Goal: Task Accomplishment & Management: Manage account settings

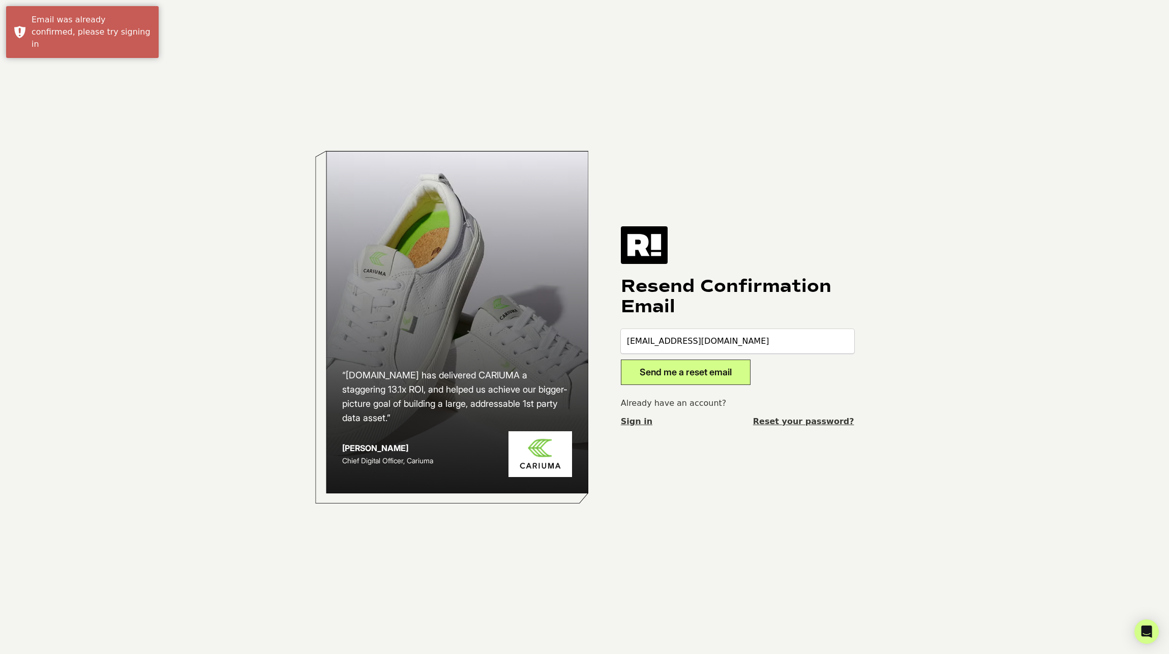
click at [719, 368] on button "Send me a reset email" at bounding box center [686, 371] width 130 height 25
click at [217, 515] on body "“Retention.com has delivered CARIUMA a staggering 13.1x ROI, and helped us achi…" at bounding box center [584, 327] width 1169 height 654
click at [683, 346] on input "[EMAIL_ADDRESS][DOMAIN_NAME]" at bounding box center [737, 341] width 233 height 24
click at [704, 307] on h1 "Resend Confirmation Email" at bounding box center [737, 296] width 233 height 41
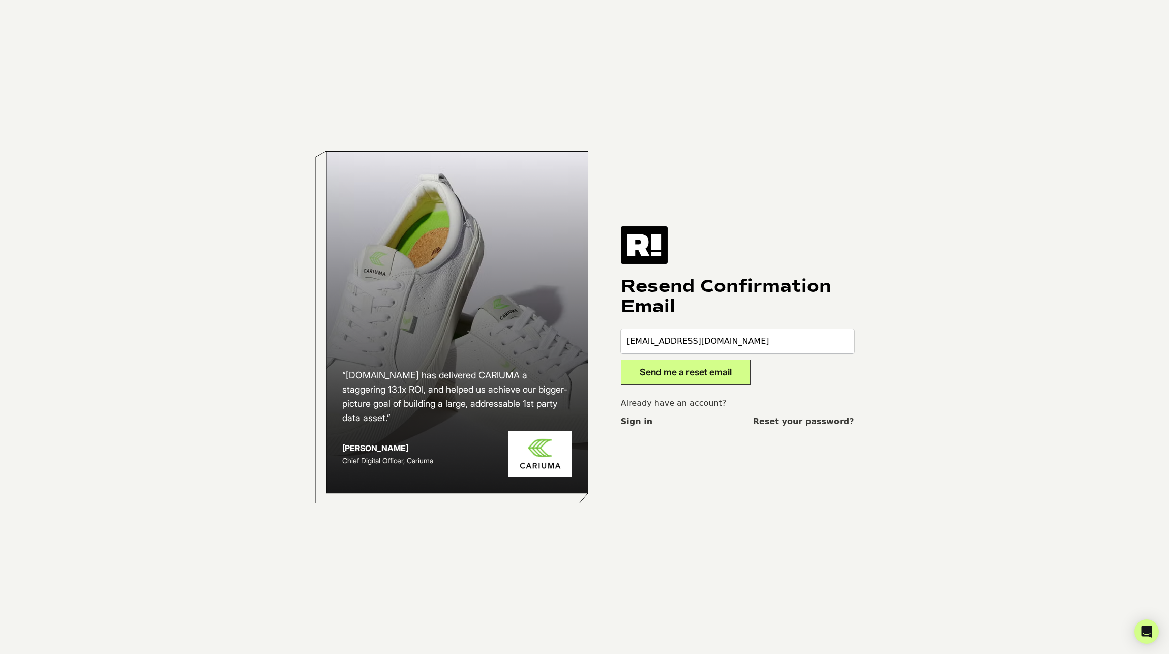
drag, startPoint x: 315, startPoint y: 349, endPoint x: 460, endPoint y: 345, distance: 145.4
click at [316, 349] on div at bounding box center [451, 326] width 273 height 353
click at [771, 351] on input "[EMAIL_ADDRESS][DOMAIN_NAME]" at bounding box center [737, 341] width 233 height 24
click at [759, 312] on h1 "Resend Confirmation Email" at bounding box center [737, 296] width 233 height 41
click at [812, 423] on link "Reset your password?" at bounding box center [803, 421] width 101 height 12
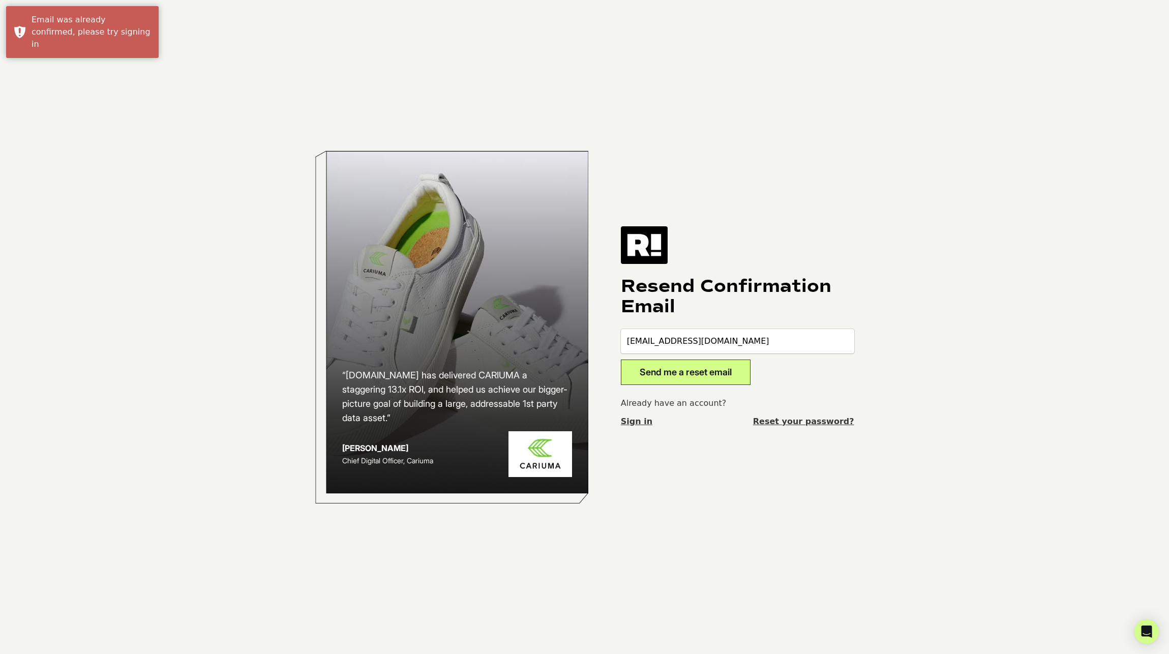
click at [685, 339] on input "[EMAIL_ADDRESS][DOMAIN_NAME]" at bounding box center [737, 341] width 233 height 24
click at [636, 417] on link "Sign in" at bounding box center [637, 421] width 32 height 12
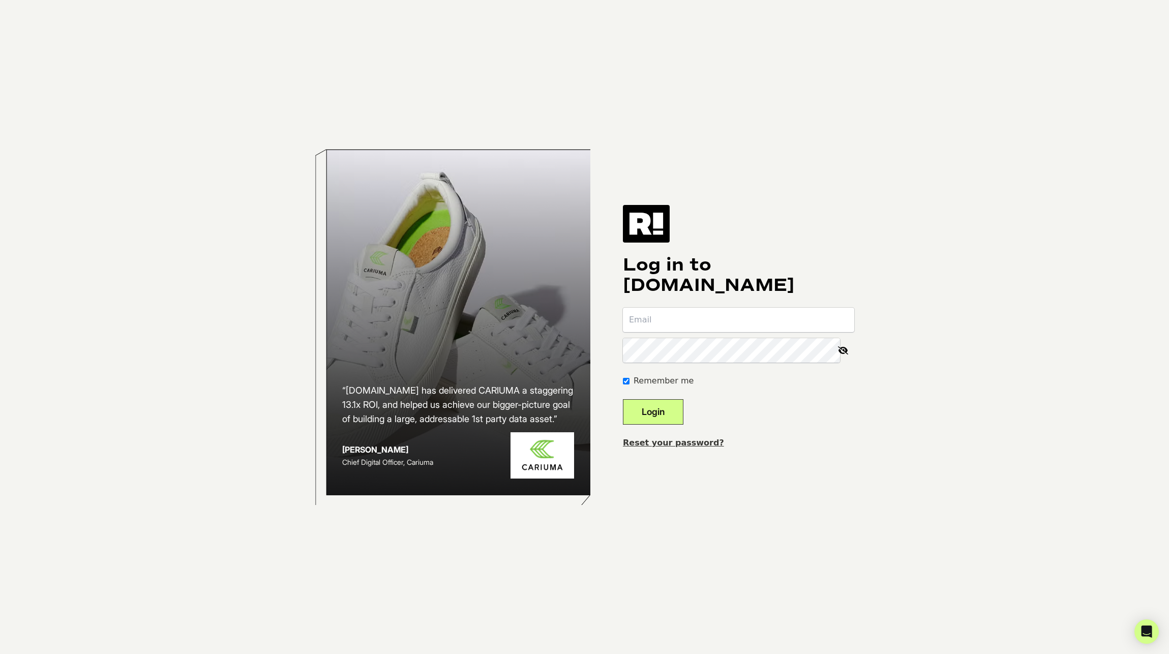
click at [706, 329] on input "email" at bounding box center [738, 320] width 231 height 24
type input "[EMAIL_ADDRESS][DOMAIN_NAME]"
click at [93, 642] on body "“Retention.com has delivered CARIUMA a staggering 13.1x ROI, and helped us achi…" at bounding box center [584, 327] width 1169 height 654
click at [211, 364] on body "“Retention.com has delivered CARIUMA a staggering 13.1x ROI, and helped us achi…" at bounding box center [584, 327] width 1169 height 654
click at [623, 399] on button "Login" at bounding box center [653, 411] width 60 height 25
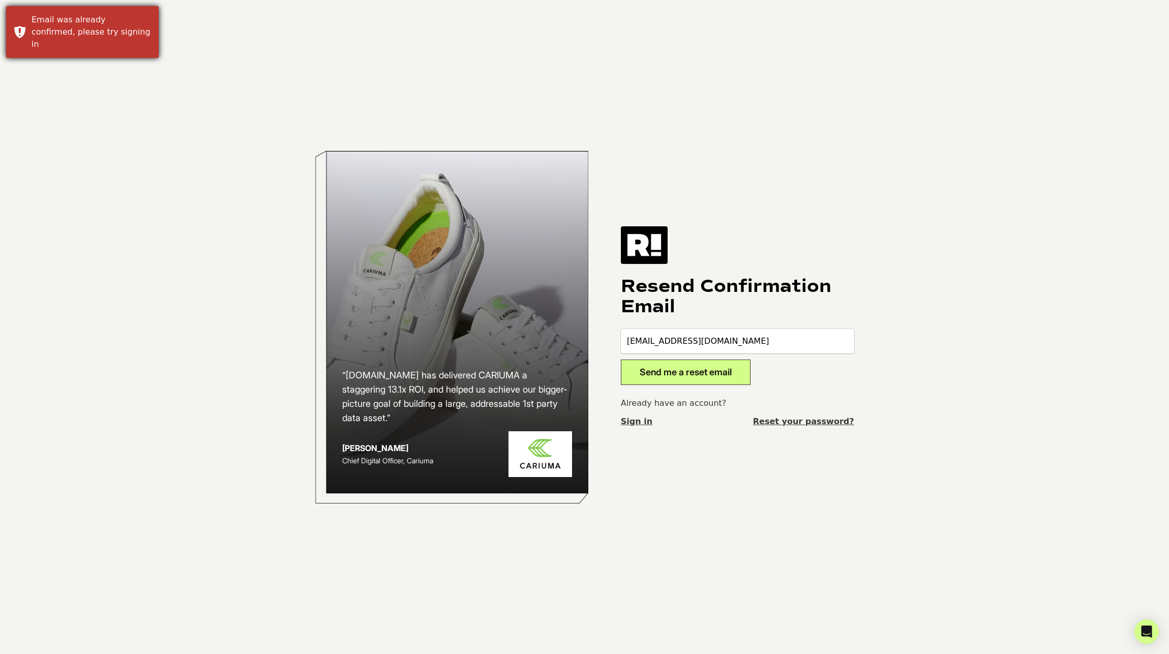
click at [72, 23] on div "Email was already confirmed, please try signing in" at bounding box center [91, 32] width 119 height 37
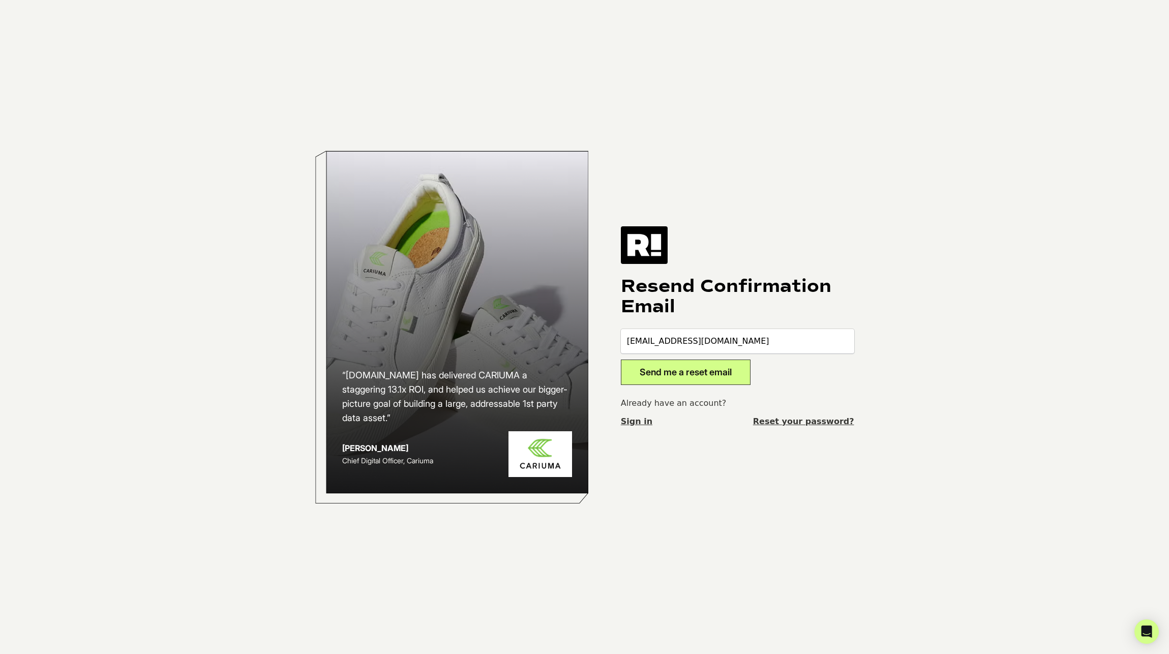
click at [725, 372] on button "Send me a reset email" at bounding box center [686, 371] width 130 height 25
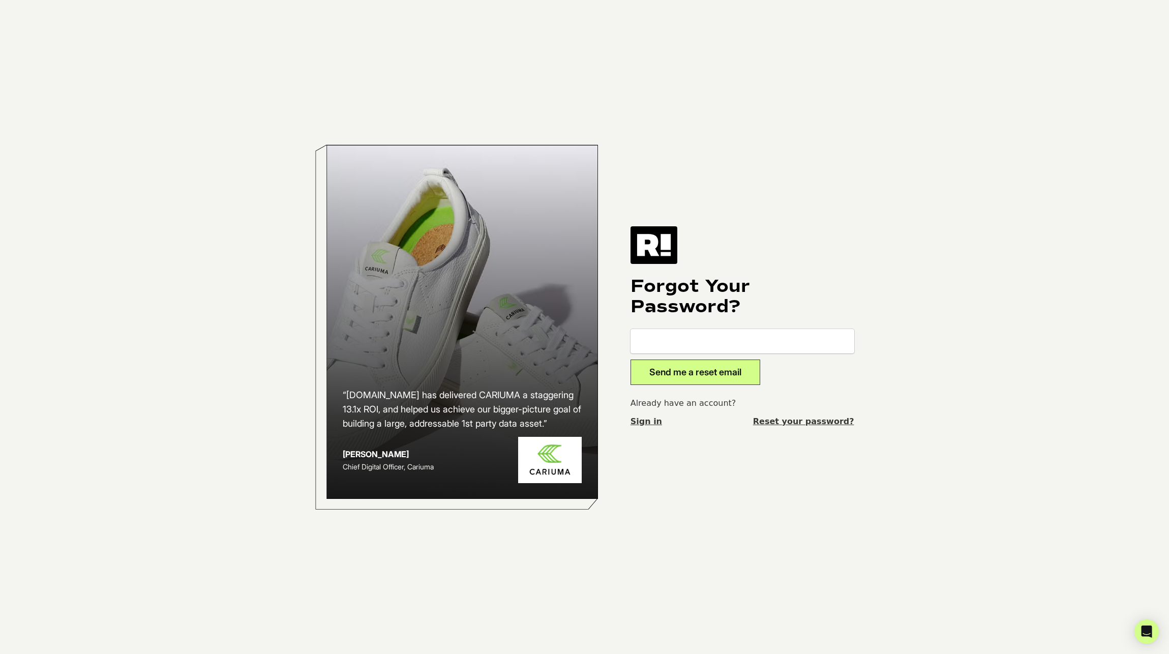
click at [699, 333] on input "email" at bounding box center [742, 341] width 224 height 24
type input "[EMAIL_ADDRESS][DOMAIN_NAME]"
click at [686, 300] on h1 "Forgot Your Password?" at bounding box center [742, 296] width 224 height 41
click at [681, 374] on button "Send me a reset email" at bounding box center [695, 371] width 130 height 25
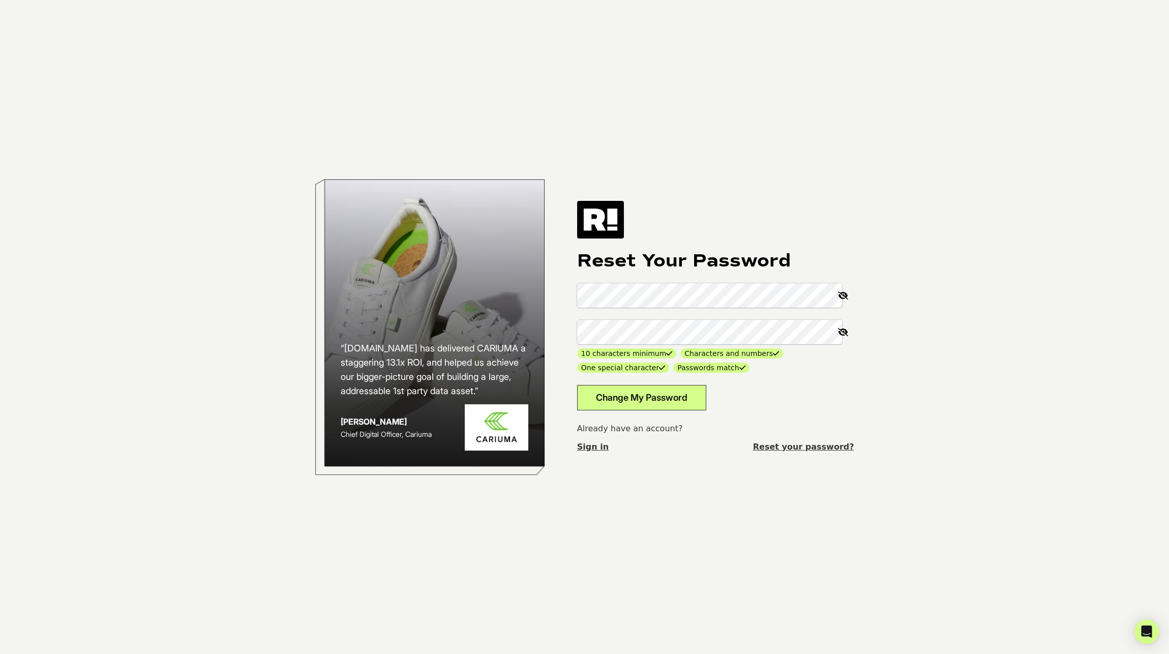
click at [697, 404] on button "Change My Password" at bounding box center [641, 397] width 129 height 25
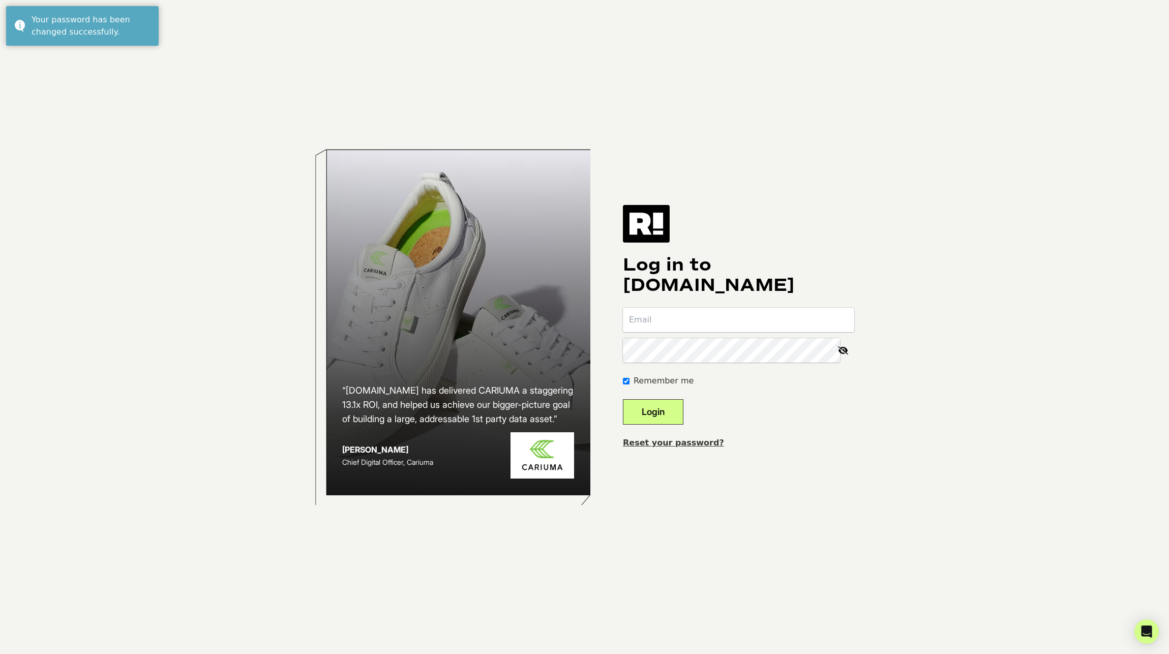
click at [687, 321] on input "email" at bounding box center [738, 320] width 231 height 24
type input "lilli@localcrafts.com"
click at [623, 399] on button "Login" at bounding box center [653, 411] width 60 height 25
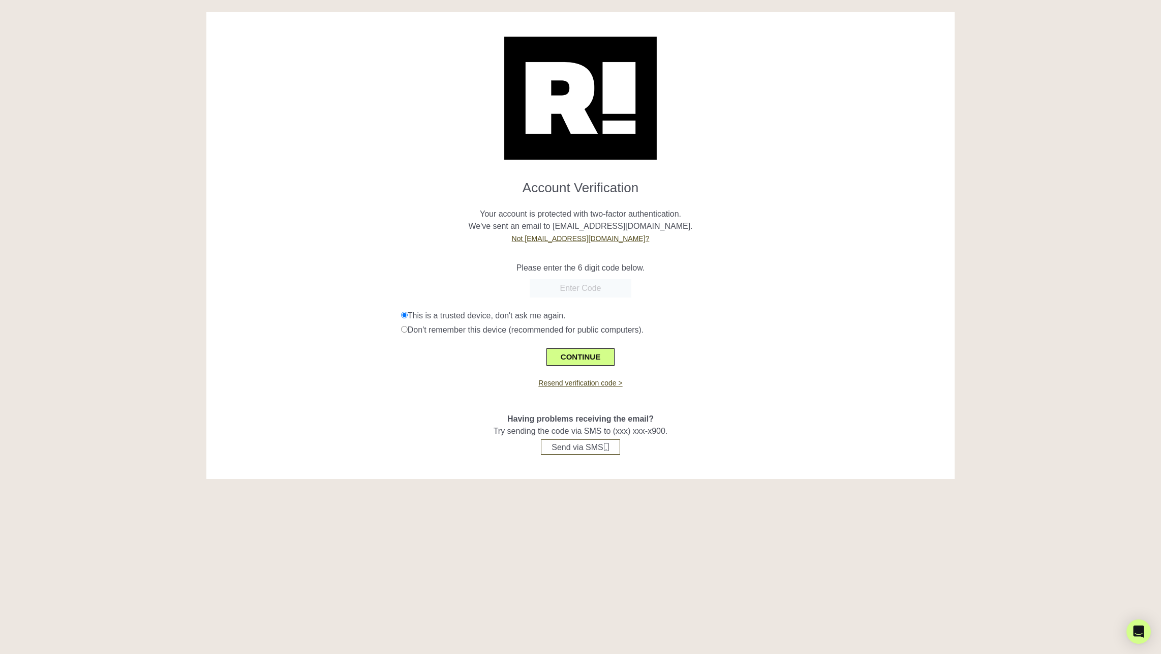
drag, startPoint x: 415, startPoint y: 212, endPoint x: 513, endPoint y: 248, distance: 104.2
click at [425, 215] on p "Your account is protected with two-factor authentication. We've sent an email t…" at bounding box center [581, 220] width 734 height 49
click at [586, 289] on input "text" at bounding box center [581, 288] width 102 height 18
paste input "451494"
type input "451494"
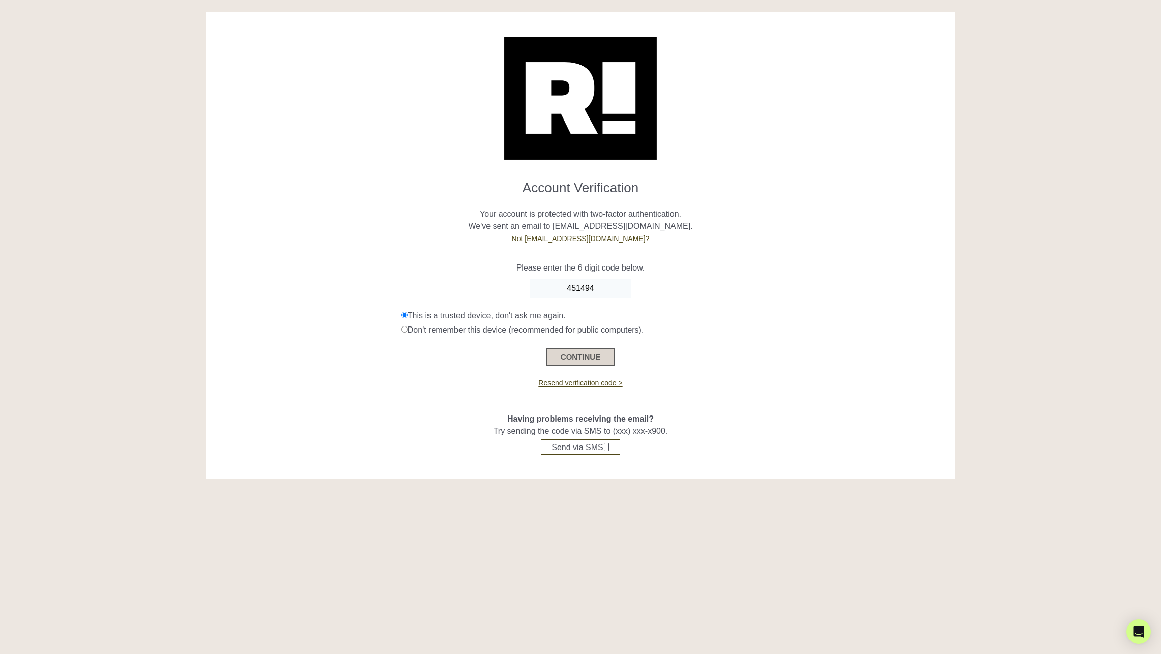
click at [578, 350] on button "CONTINUE" at bounding box center [580, 356] width 68 height 17
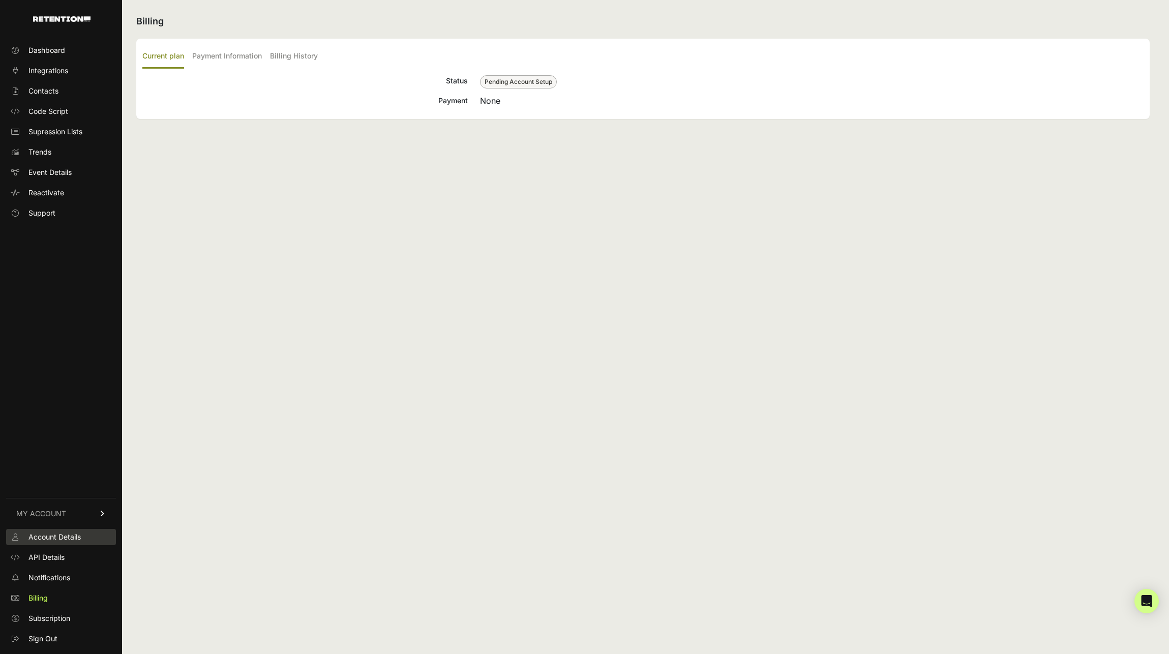
click at [57, 539] on span "Account Details" at bounding box center [54, 537] width 52 height 10
click at [54, 48] on span "Dashboard" at bounding box center [46, 50] width 37 height 10
click at [354, 194] on div "Billing Current plan Payment Information Billing History Status Pending Account…" at bounding box center [643, 327] width 1042 height 654
click at [53, 151] on link "Trends" at bounding box center [61, 152] width 110 height 16
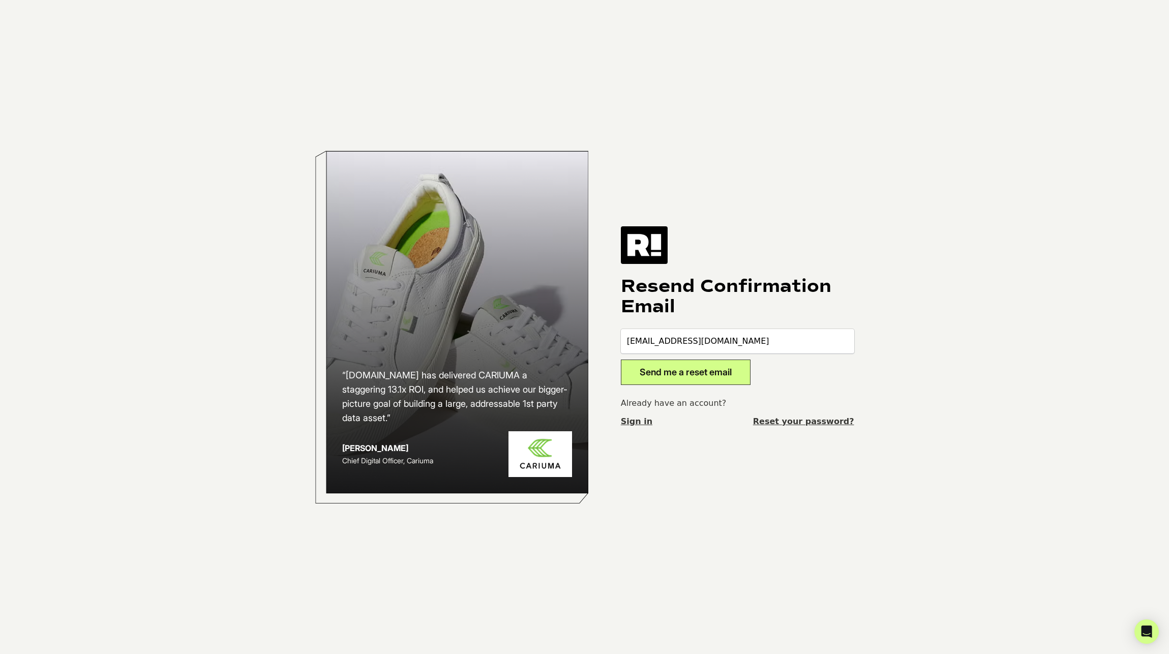
click at [688, 385] on button "Send me a reset email" at bounding box center [686, 371] width 130 height 25
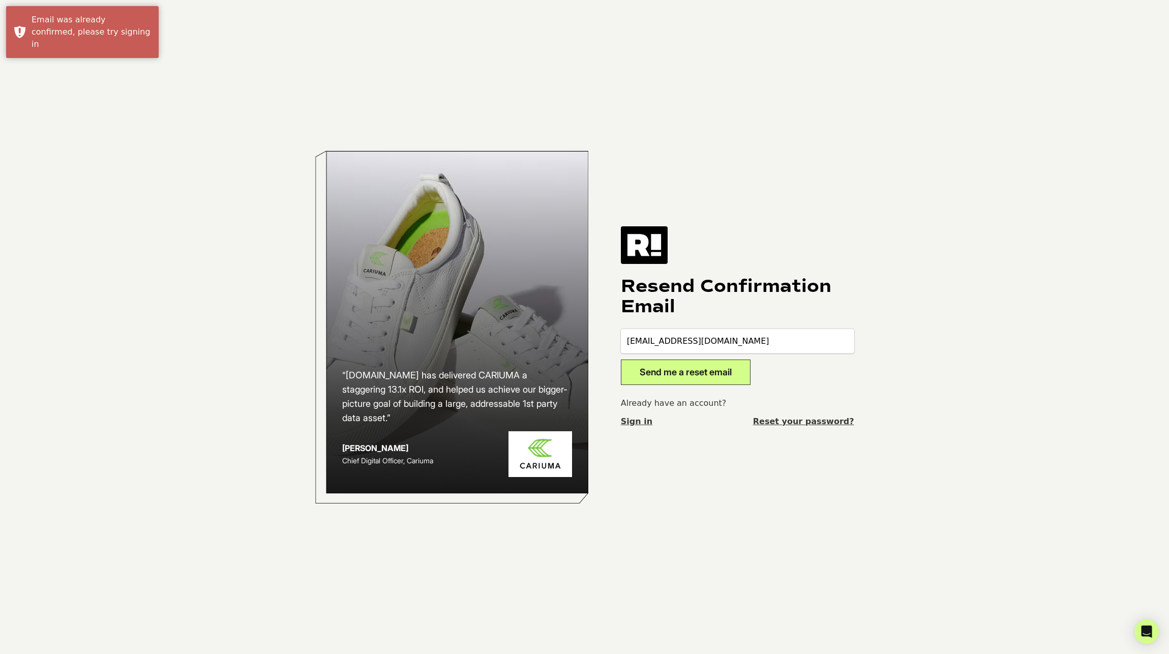
click at [635, 418] on link "Sign in" at bounding box center [637, 421] width 32 height 12
